Goal: Information Seeking & Learning: Learn about a topic

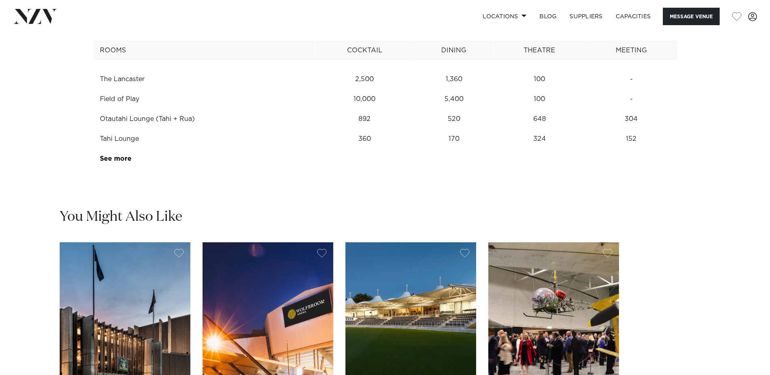
scroll to position [1137, 0]
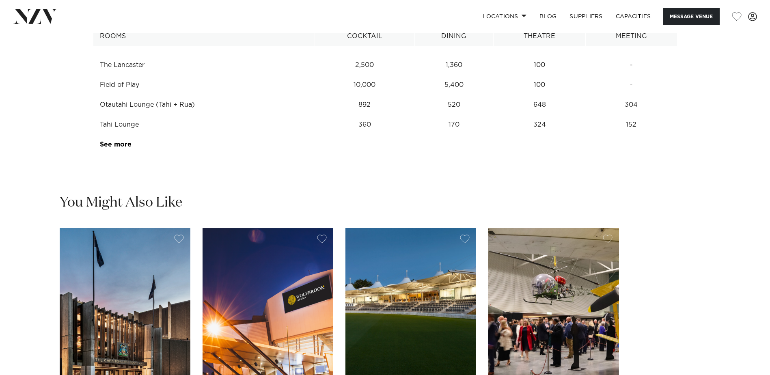
click at [113, 148] on link "See more" at bounding box center [131, 144] width 63 height 6
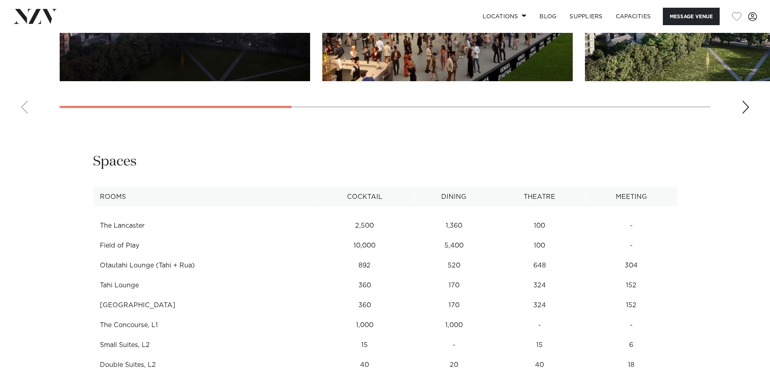
scroll to position [812, 0]
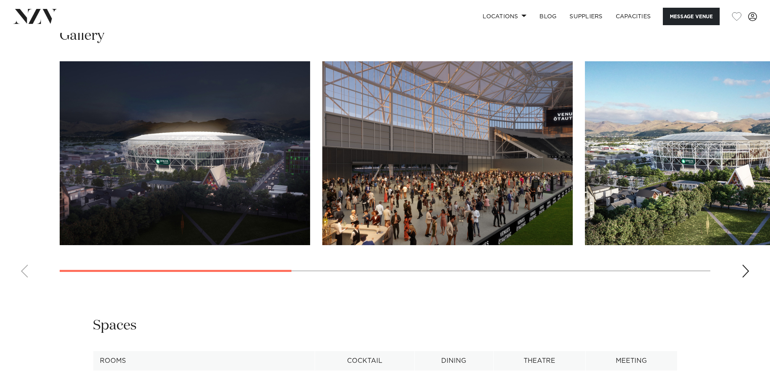
click at [742, 278] on div "Next slide" at bounding box center [746, 271] width 8 height 13
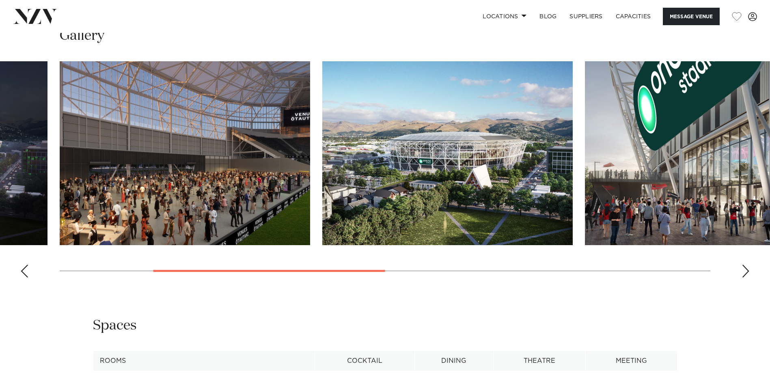
click at [742, 278] on div "Next slide" at bounding box center [746, 271] width 8 height 13
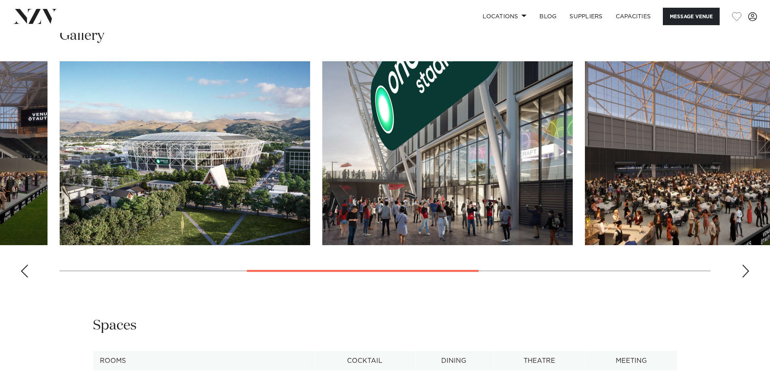
click at [742, 278] on div "Next slide" at bounding box center [746, 271] width 8 height 13
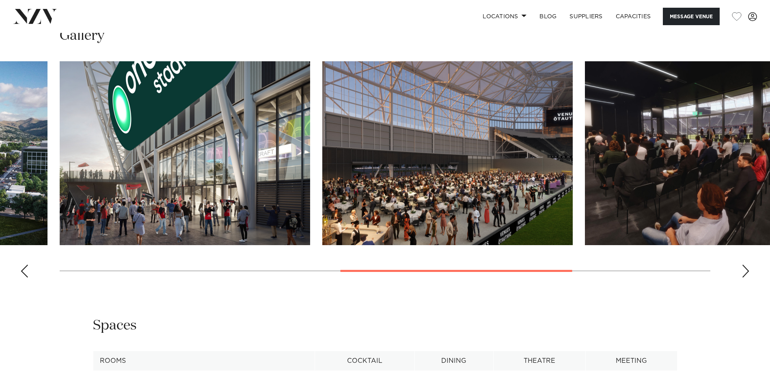
click at [742, 278] on div "Next slide" at bounding box center [746, 271] width 8 height 13
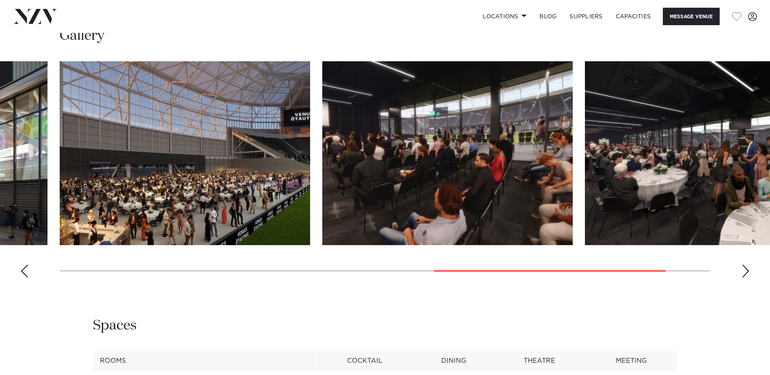
click at [742, 278] on div "Next slide" at bounding box center [746, 271] width 8 height 13
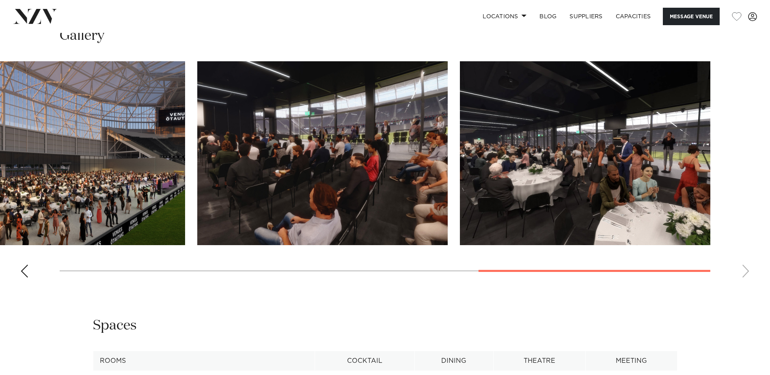
click at [16, 284] on swiper-container at bounding box center [385, 172] width 770 height 223
click at [19, 284] on swiper-container at bounding box center [385, 172] width 770 height 223
click at [22, 278] on div "Previous slide" at bounding box center [24, 271] width 8 height 13
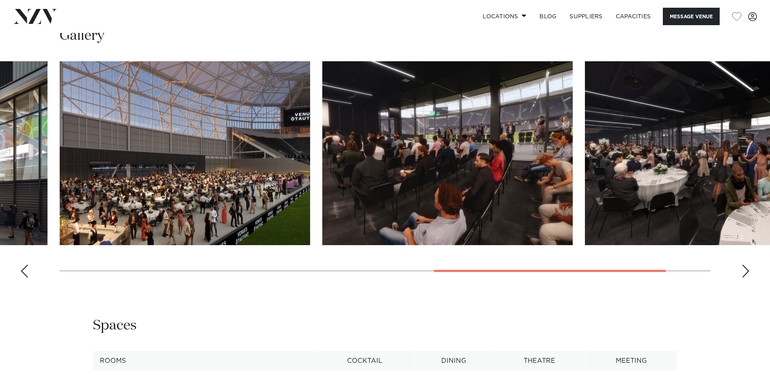
click at [25, 278] on div "Previous slide" at bounding box center [24, 271] width 8 height 13
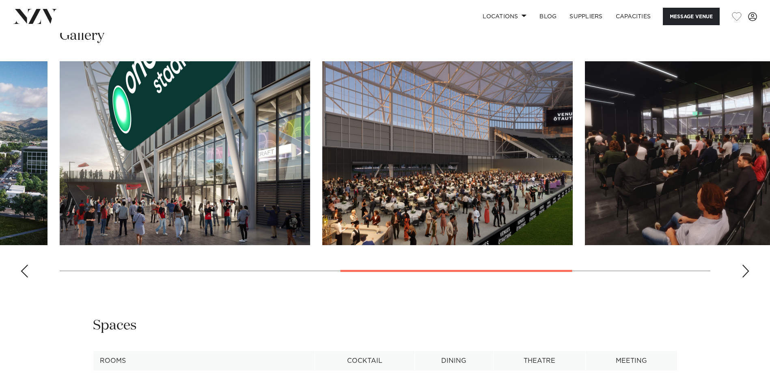
click at [25, 278] on div "Previous slide" at bounding box center [24, 271] width 8 height 13
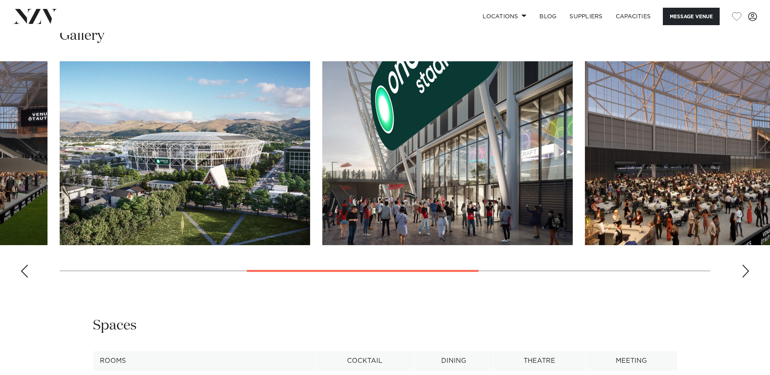
click at [25, 278] on div "Previous slide" at bounding box center [24, 271] width 8 height 13
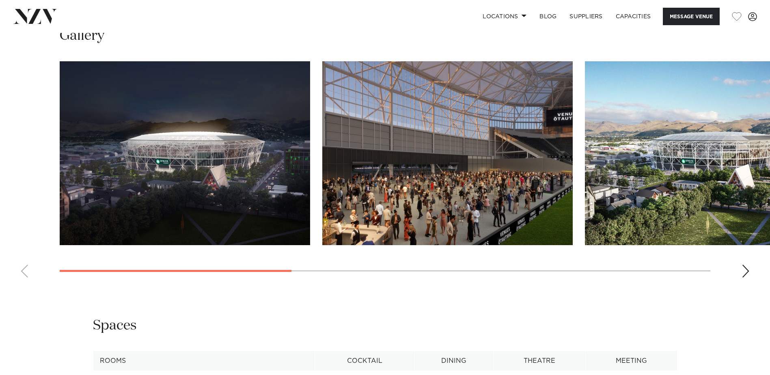
click at [25, 284] on swiper-container at bounding box center [385, 172] width 770 height 223
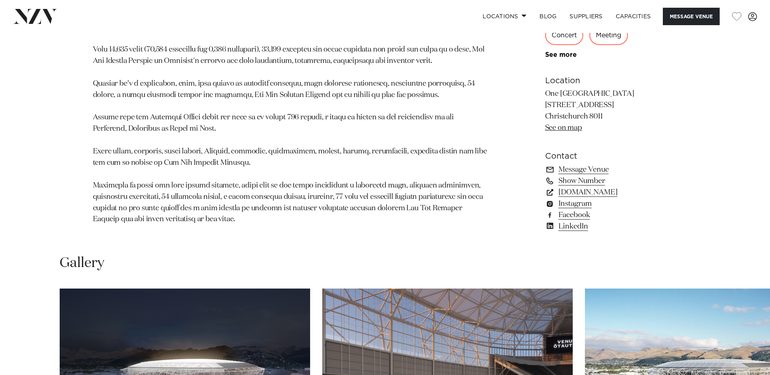
scroll to position [771, 0]
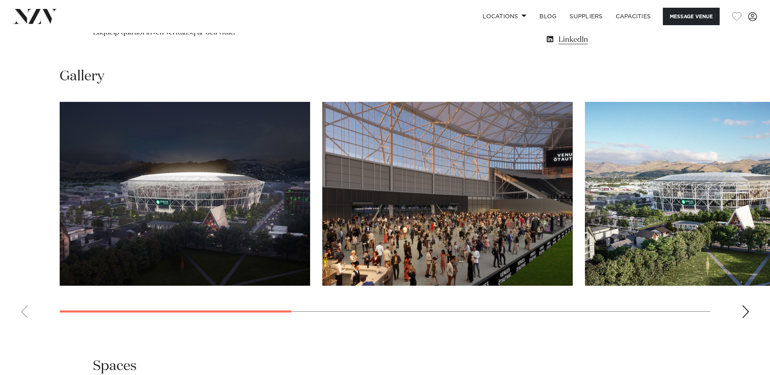
click at [745, 318] on div "Next slide" at bounding box center [746, 311] width 8 height 13
